Goal: Information Seeking & Learning: Check status

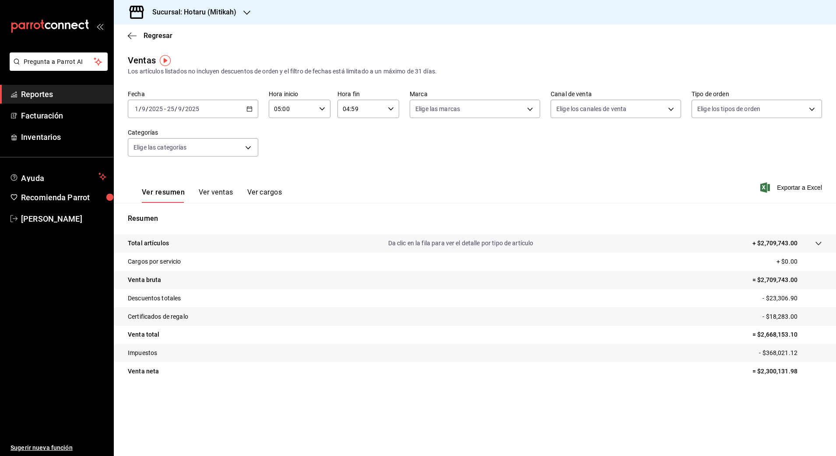
click at [216, 11] on h3 "Sucursal: Hotaru (Mitikah)" at bounding box center [190, 12] width 91 height 11
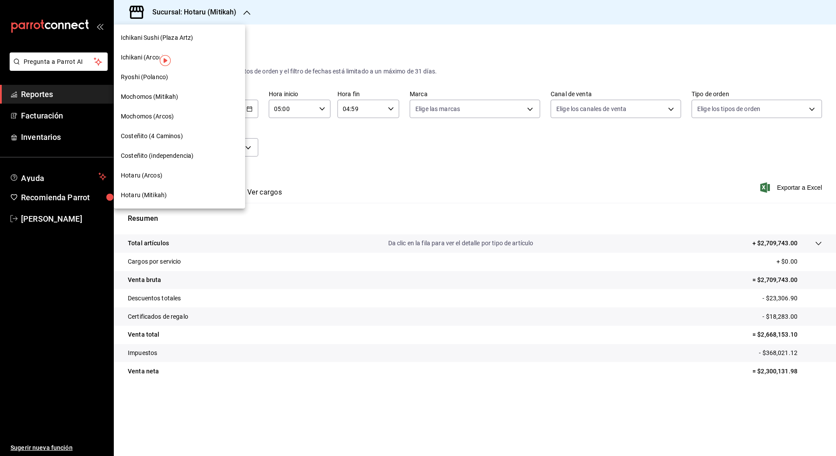
click at [172, 95] on span "Mochomos (Mitikah)" at bounding box center [149, 96] width 57 height 9
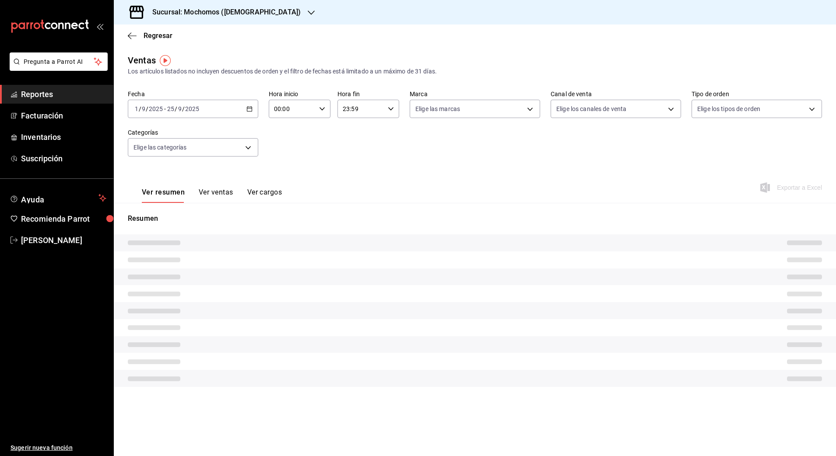
type input "05:00"
type input "04:59"
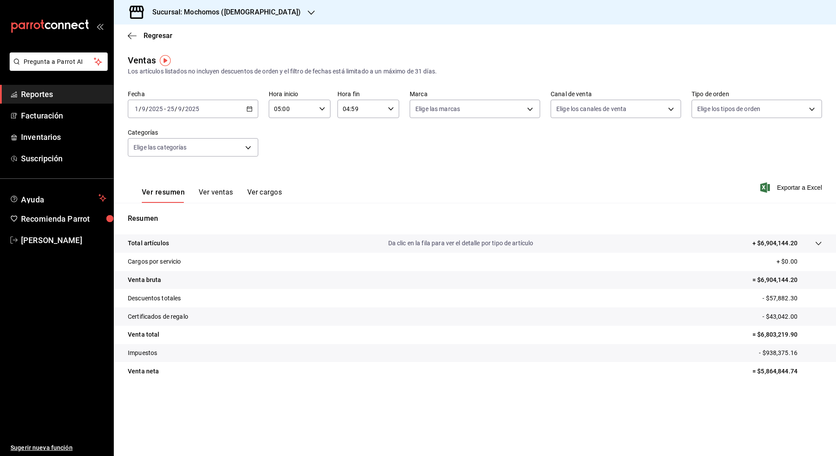
click at [252, 110] on \(Stroke\) "button" at bounding box center [249, 109] width 5 height 5
click at [157, 214] on span "Rango de fechas" at bounding box center [169, 214] width 68 height 9
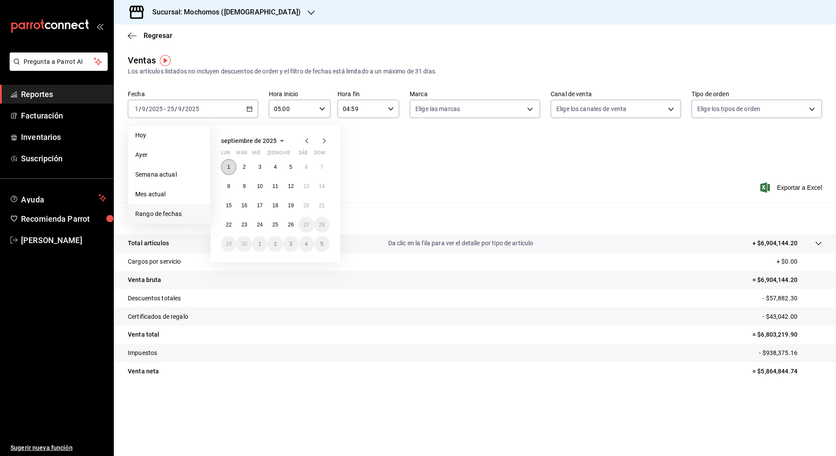
click at [230, 162] on button "1" at bounding box center [228, 167] width 15 height 16
click at [290, 227] on abbr "26" at bounding box center [291, 225] width 6 height 6
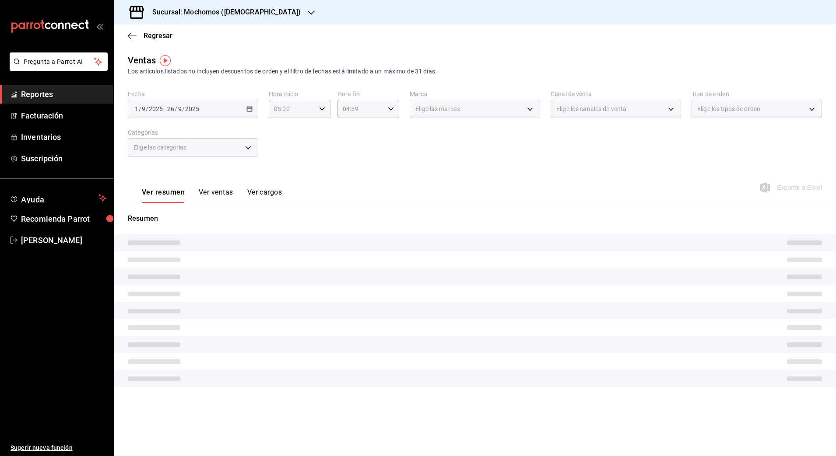
click at [429, 177] on div "Ver resumen Ver ventas Ver cargos Exportar a Excel" at bounding box center [475, 185] width 722 height 36
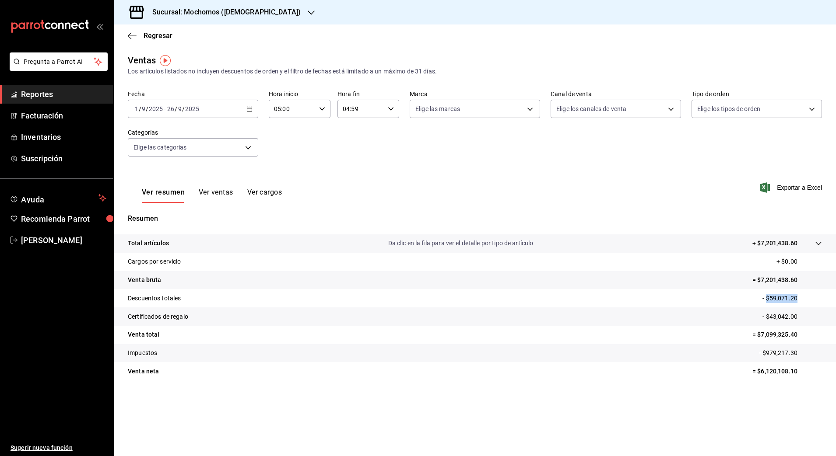
drag, startPoint x: 768, startPoint y: 298, endPoint x: 806, endPoint y: 296, distance: 37.7
click at [809, 296] on p "- $59,071.20" at bounding box center [792, 298] width 60 height 9
drag, startPoint x: 806, startPoint y: 296, endPoint x: 764, endPoint y: 298, distance: 42.5
click at [764, 298] on p "- $59,071.20" at bounding box center [792, 298] width 60 height 9
drag, startPoint x: 771, startPoint y: 298, endPoint x: 803, endPoint y: 299, distance: 32.4
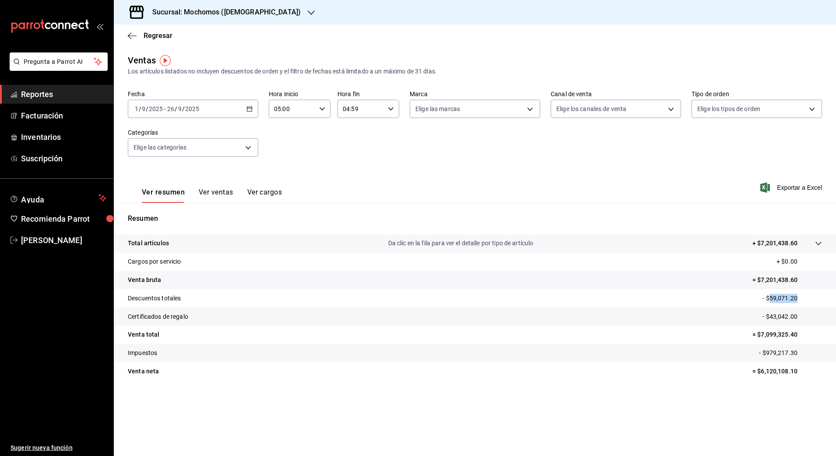
click at [803, 299] on p "- $59,071.20" at bounding box center [792, 298] width 60 height 9
copy p "59,071.20"
drag, startPoint x: 771, startPoint y: 318, endPoint x: 807, endPoint y: 313, distance: 36.3
click at [807, 313] on p "- $43,042.00" at bounding box center [792, 316] width 60 height 9
copy p "43,042.00"
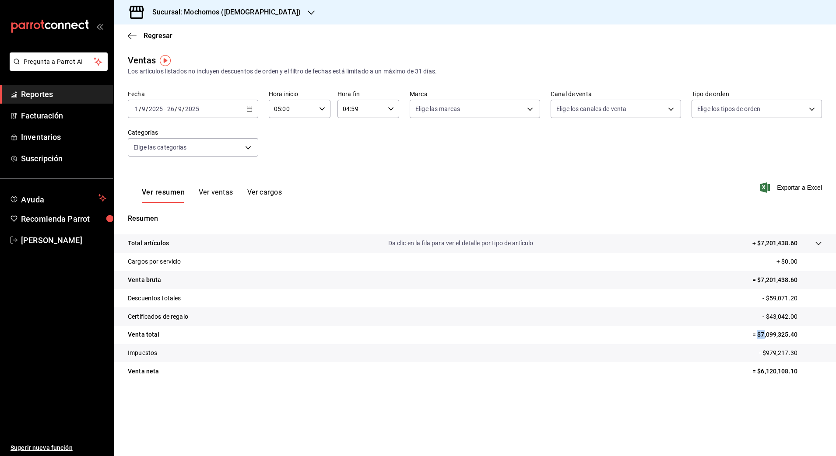
click at [765, 333] on p "= $7,099,325.40" at bounding box center [787, 334] width 70 height 9
click at [770, 334] on p "= $7,099,325.40" at bounding box center [787, 334] width 70 height 9
drag, startPoint x: 762, startPoint y: 334, endPoint x: 806, endPoint y: 330, distance: 43.9
click at [806, 330] on p "= $7,099,325.40" at bounding box center [787, 334] width 70 height 9
copy p "7,099,325.40"
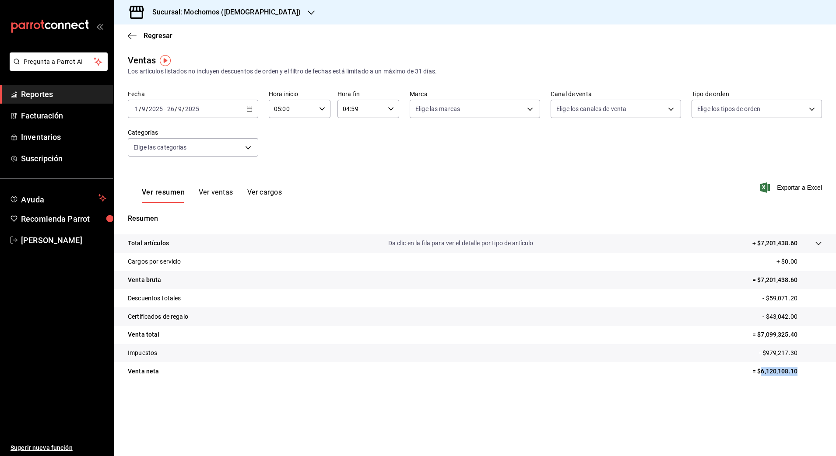
drag, startPoint x: 761, startPoint y: 373, endPoint x: 801, endPoint y: 372, distance: 40.3
click at [801, 372] on p "= $6,120,108.10" at bounding box center [787, 371] width 70 height 9
copy p "6,120,108.10"
drag, startPoint x: 766, startPoint y: 354, endPoint x: 812, endPoint y: 353, distance: 46.4
click at [812, 353] on p "- $979,217.30" at bounding box center [790, 353] width 63 height 9
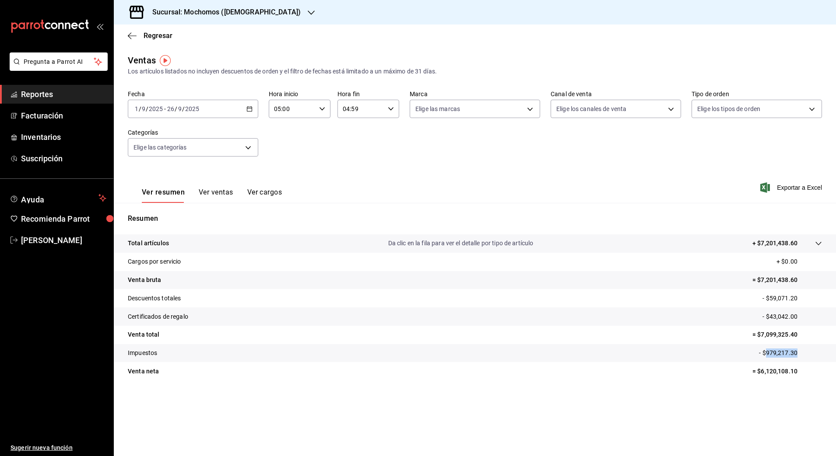
copy p "979,217.30"
